Goal: Task Accomplishment & Management: Complete application form

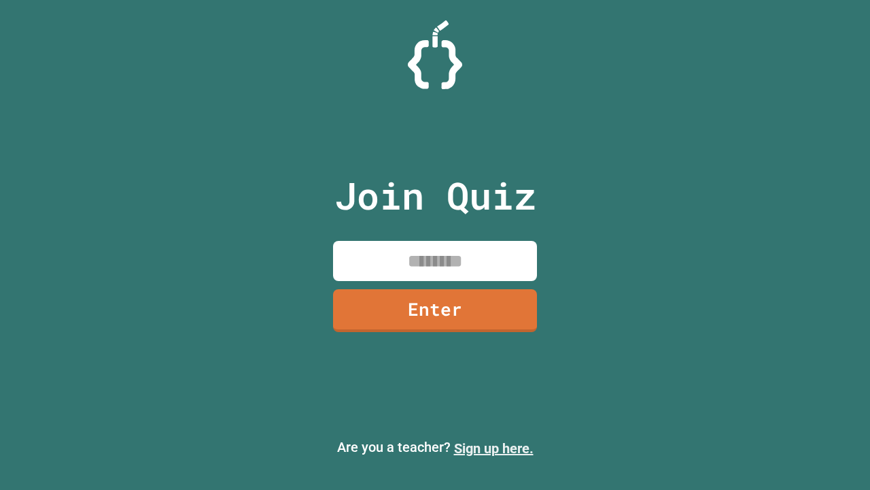
click at [494, 448] on link "Sign up here." at bounding box center [494, 448] width 80 height 16
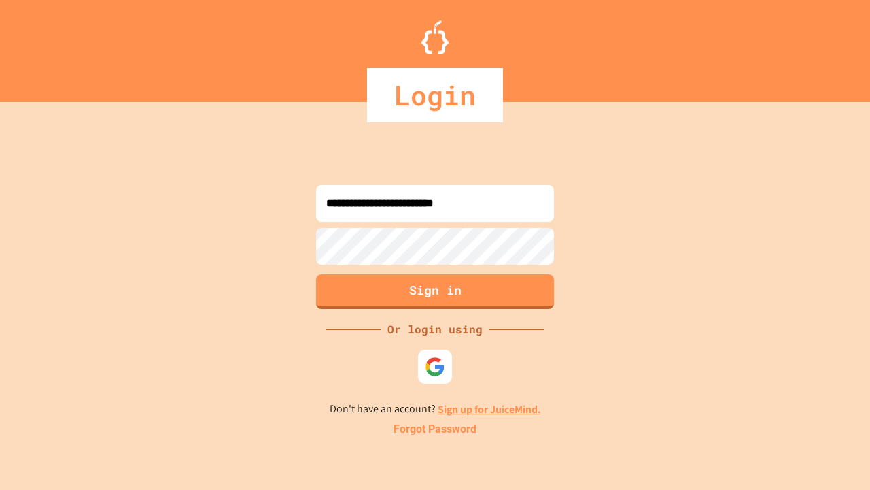
type input "**********"
